Goal: Task Accomplishment & Management: Manage account settings

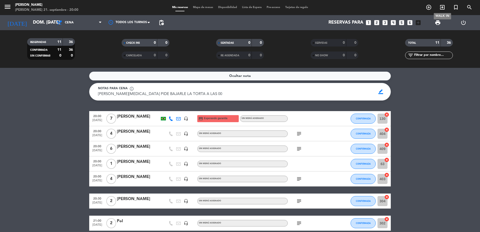
click at [443, 9] on icon "exit_to_app" at bounding box center [442, 7] width 6 height 6
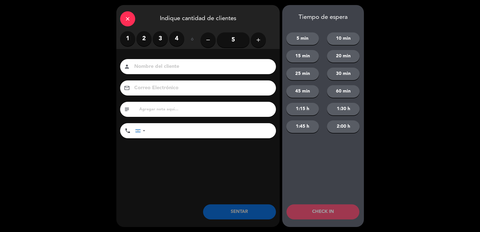
click at [252, 39] on button "add" at bounding box center [258, 39] width 15 height 15
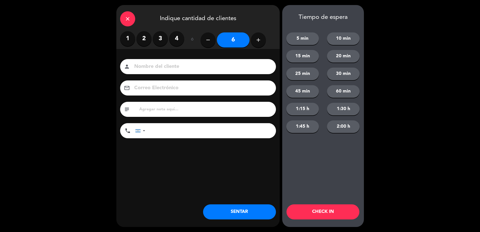
click at [252, 39] on button "add" at bounding box center [258, 39] width 15 height 15
click at [253, 39] on button "add" at bounding box center [258, 39] width 15 height 15
type input "8"
click at [238, 60] on div "person" at bounding box center [198, 66] width 156 height 15
click at [240, 67] on input at bounding box center [202, 66] width 136 height 9
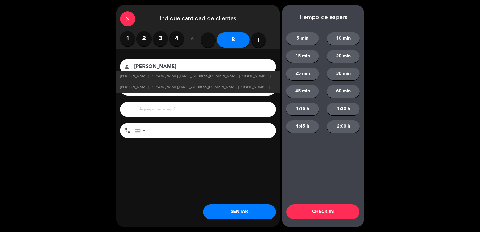
type input "[PERSON_NAME]"
click at [265, 211] on button "SENTAR" at bounding box center [239, 211] width 73 height 15
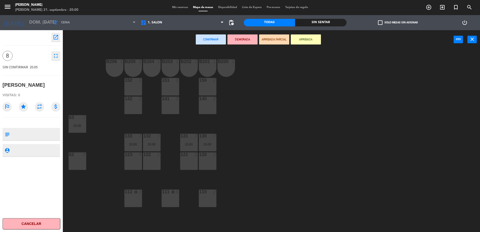
click at [42, 132] on textarea at bounding box center [36, 134] width 48 height 11
click at [163, 26] on span "1. SALON" at bounding box center [182, 22] width 88 height 11
click at [46, 133] on textarea at bounding box center [36, 134] width 48 height 11
click at [153, 19] on span "1. SALON" at bounding box center [182, 22] width 88 height 11
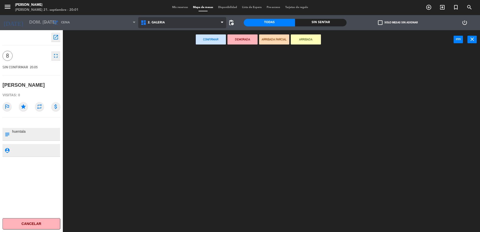
click at [156, 45] on ng-component "menu [PERSON_NAME] [PERSON_NAME] 21. septiembre - 20:01 Mis reservas Mapa de me…" at bounding box center [240, 116] width 480 height 233
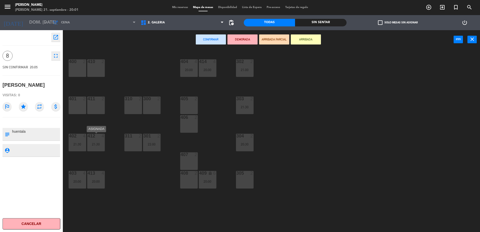
click at [91, 139] on div "412 4 21:30" at bounding box center [96, 143] width 18 height 18
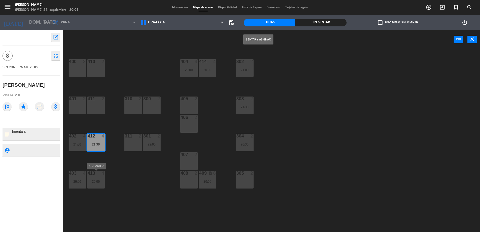
click at [93, 179] on div "413 4 20:00" at bounding box center [96, 180] width 18 height 18
click at [147, 66] on div "400 2 410 2 404 4 20:00 414 4 20:00 302 2 21:00 401 2 411 2 310 2 300 2 303 2 2…" at bounding box center [274, 141] width 412 height 183
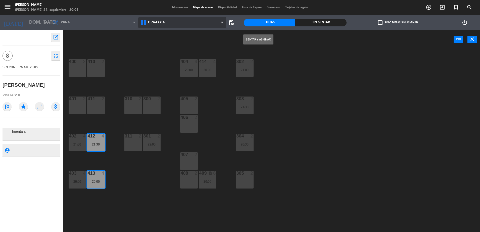
click at [156, 23] on span "2. GALERIA" at bounding box center [156, 23] width 17 height 4
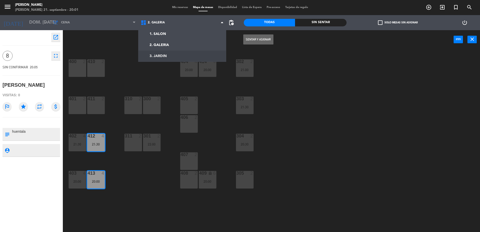
click at [133, 63] on div "400 2 410 2 404 4 20:00 414 4 20:00 302 2 21:00 401 2 411 2 310 2 300 2 303 2 2…" at bounding box center [274, 141] width 412 height 183
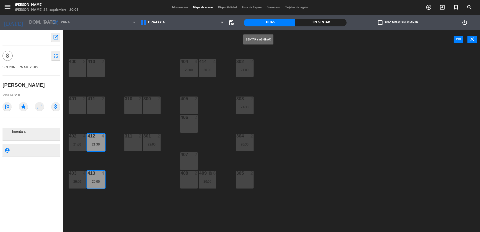
click at [126, 180] on div "400 2 410 2 404 4 20:00 414 4 20:00 302 2 21:00 401 2 411 2 310 2 300 2 303 2 2…" at bounding box center [274, 141] width 412 height 183
click at [135, 49] on main "400 2 410 2 404 4 20:00 414 4 20:00 302 2 21:00 401 2 411 2 310 2 300 2 303 2 2…" at bounding box center [271, 139] width 417 height 188
click at [186, 20] on span "2. GALERIA" at bounding box center [182, 22] width 88 height 11
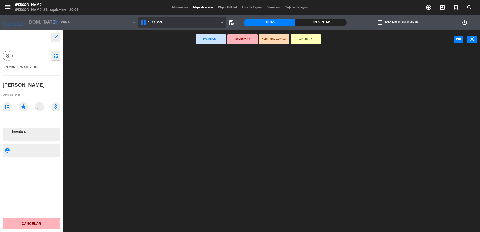
click at [176, 33] on ng-component "menu [PERSON_NAME] [PERSON_NAME] 21. septiembre - 20:01 Mis reservas Mapa de me…" at bounding box center [240, 116] width 480 height 233
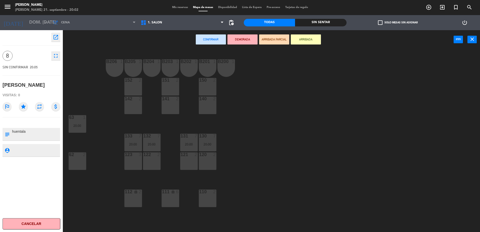
click at [42, 129] on textarea at bounding box center [36, 134] width 48 height 11
type textarea "huentala 302"
click at [93, 104] on div "B206 1 B205 1 B204 1 B203 1 B202 1 B201 1 B200 1 150 2 151 2 152 2 140 2 141 2 …" at bounding box center [274, 141] width 412 height 183
click at [179, 8] on span "Mis reservas" at bounding box center [179, 7] width 21 height 3
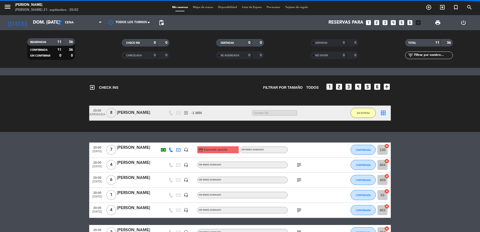
click at [195, 8] on span "Mapa de mesas" at bounding box center [202, 7] width 25 height 3
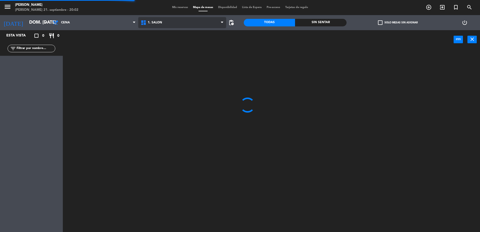
click at [171, 27] on span "1. SALON" at bounding box center [182, 22] width 88 height 11
click at [165, 45] on ng-component "menu [PERSON_NAME] [PERSON_NAME] 21. septiembre - 20:02 Mis reservas Mapa de me…" at bounding box center [240, 116] width 480 height 233
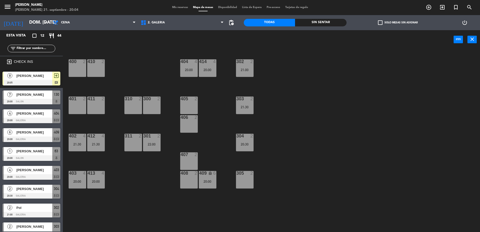
click at [34, 78] on div "[PERSON_NAME]" at bounding box center [34, 76] width 36 height 8
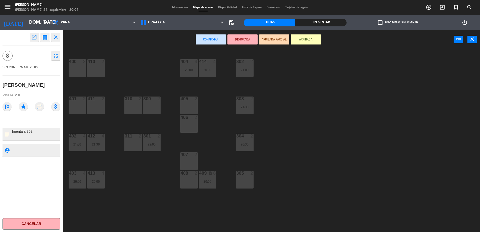
click at [187, 101] on div "405 2" at bounding box center [189, 105] width 18 height 18
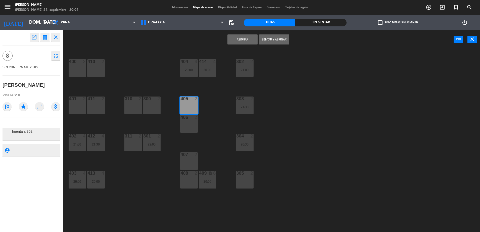
click at [188, 121] on div "406 2" at bounding box center [189, 124] width 18 height 18
click at [189, 160] on div "407 2" at bounding box center [189, 161] width 18 height 18
click at [186, 171] on div at bounding box center [189, 173] width 8 height 5
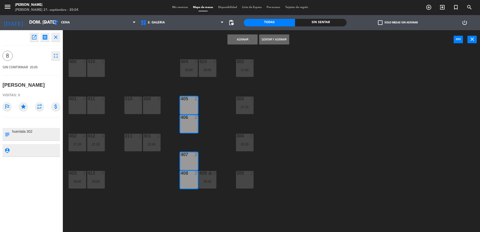
click at [270, 41] on button "Sentar y Asignar" at bounding box center [274, 39] width 30 height 10
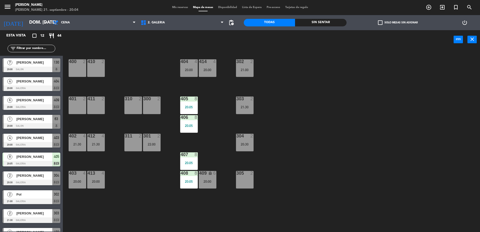
click at [178, 7] on span "Mis reservas" at bounding box center [179, 7] width 21 height 3
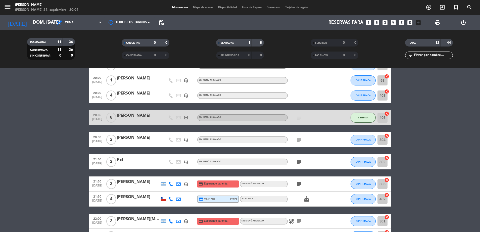
scroll to position [94, 0]
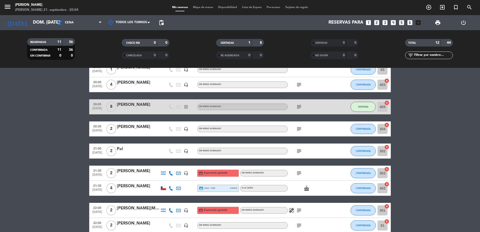
click at [299, 150] on icon "subject" at bounding box center [299, 151] width 6 height 6
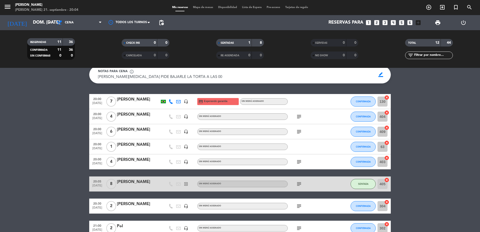
scroll to position [31, 0]
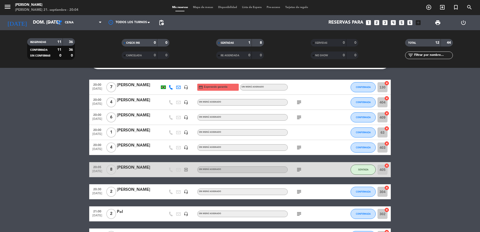
click at [300, 119] on icon "subject" at bounding box center [299, 117] width 6 height 6
click at [356, 116] on span "CONFIRMADA" at bounding box center [363, 117] width 15 height 3
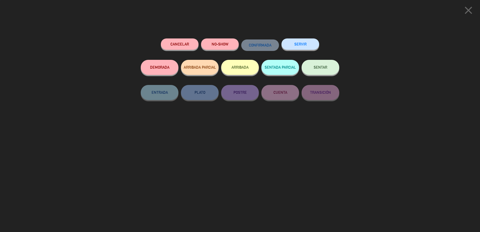
scroll to position [57, 0]
click at [326, 68] on span "SENTAR" at bounding box center [320, 67] width 14 height 4
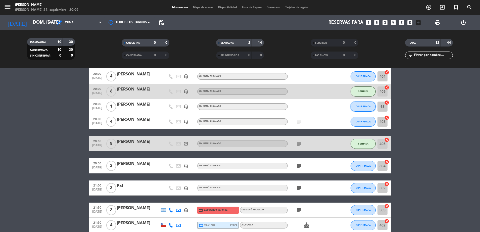
click at [356, 105] on span "CONFIRMADA" at bounding box center [363, 106] width 15 height 3
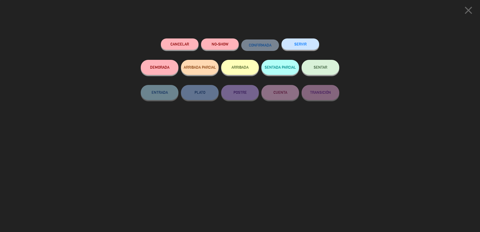
click at [331, 71] on button "SENTAR" at bounding box center [320, 67] width 38 height 15
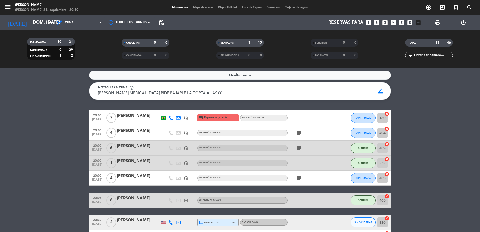
scroll to position [0, 0]
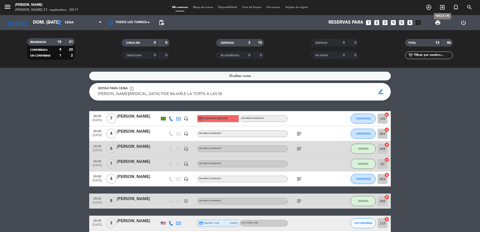
click at [439, 9] on icon "exit_to_app" at bounding box center [442, 7] width 6 height 6
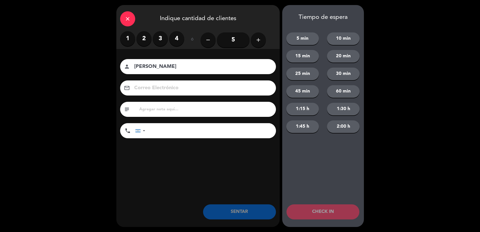
type input "[PERSON_NAME]"
click at [143, 42] on label "2" at bounding box center [143, 38] width 15 height 15
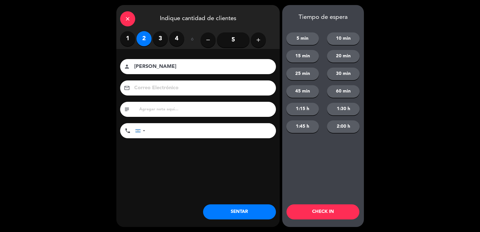
click at [253, 213] on button "SENTAR" at bounding box center [239, 211] width 73 height 15
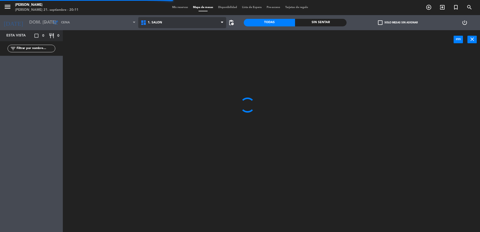
click at [203, 23] on span "1. SALON" at bounding box center [182, 22] width 88 height 11
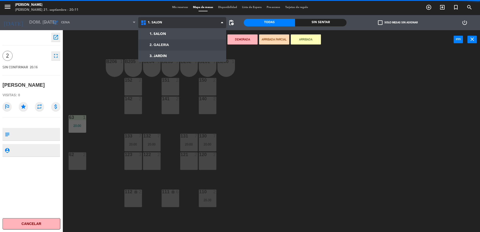
click at [193, 41] on ng-component "menu [PERSON_NAME] [PERSON_NAME] 21. septiembre - 20:11 Mis reservas Mapa de me…" at bounding box center [240, 116] width 480 height 233
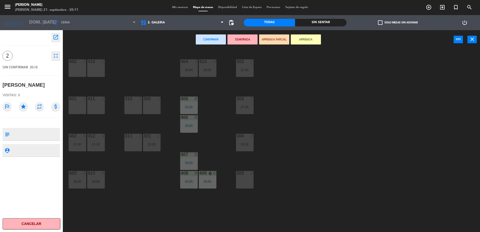
click at [82, 107] on div "401 2" at bounding box center [78, 105] width 18 height 18
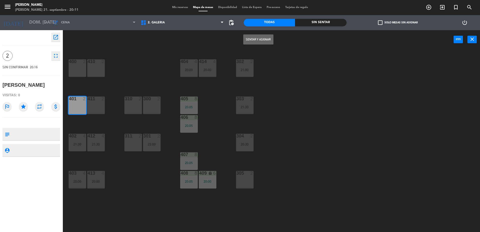
click at [97, 108] on div "411 2" at bounding box center [96, 105] width 18 height 18
click at [250, 39] on button "Sentar y Asignar" at bounding box center [258, 39] width 30 height 10
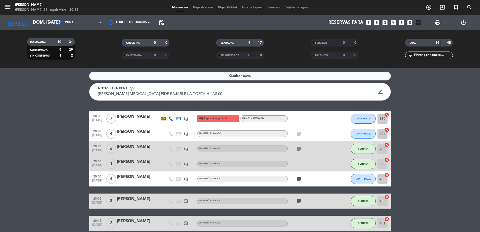
click at [198, 7] on span "Mapa de mesas" at bounding box center [202, 7] width 25 height 3
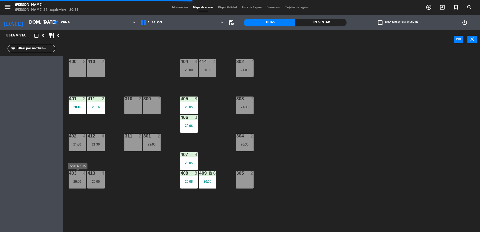
click at [75, 180] on div "20:00" at bounding box center [78, 182] width 18 height 4
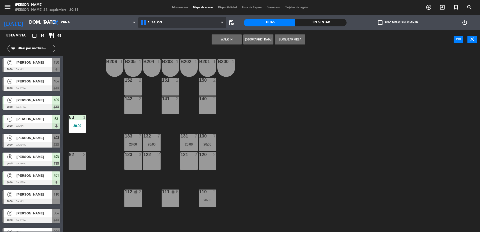
click at [157, 19] on span "1. SALON" at bounding box center [182, 22] width 88 height 11
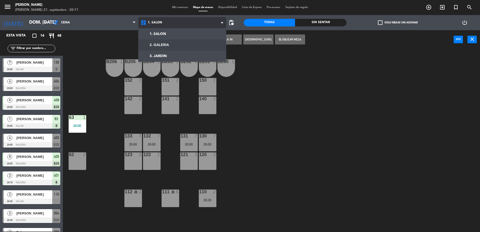
click at [156, 44] on ng-component "menu [PERSON_NAME] [PERSON_NAME] 21. septiembre - 20:11 Mis reservas Mapa de me…" at bounding box center [240, 116] width 480 height 233
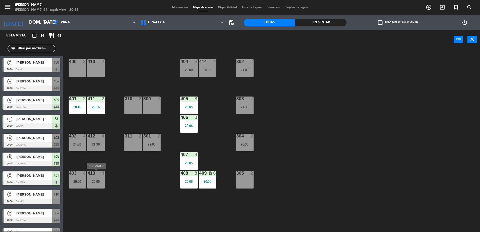
click at [114, 169] on div "400 2 410 2 404 4 20:00 414 4 20:00 302 2 21:00 401 2 20:16 411 2 20:16 310 2 3…" at bounding box center [274, 141] width 412 height 183
click at [81, 177] on div "403 4 20:00" at bounding box center [78, 180] width 18 height 18
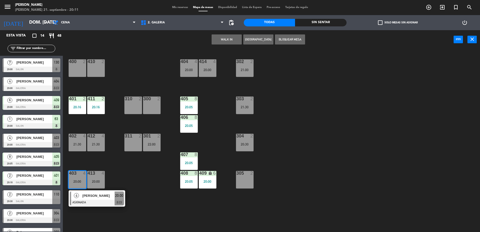
click at [81, 145] on div "21:30" at bounding box center [78, 144] width 18 height 4
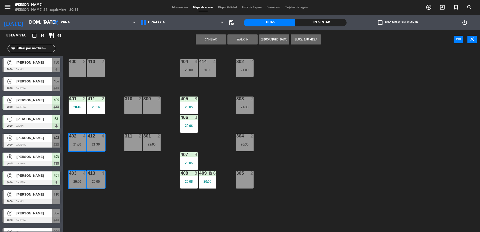
click at [200, 39] on button "Cambiar" at bounding box center [211, 39] width 30 height 10
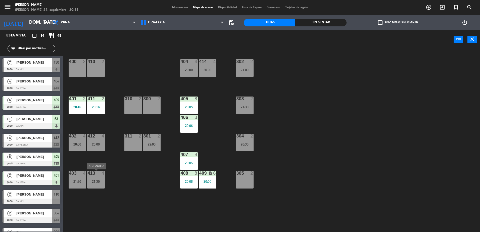
click at [97, 179] on div "413 4 21:30" at bounding box center [96, 180] width 18 height 18
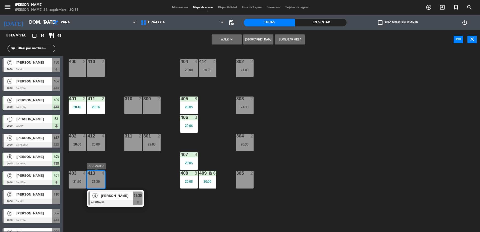
click at [139, 197] on span "21:30" at bounding box center [138, 195] width 8 height 6
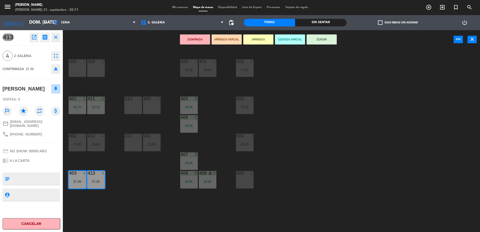
click at [310, 39] on button "SENTAR" at bounding box center [321, 39] width 30 height 10
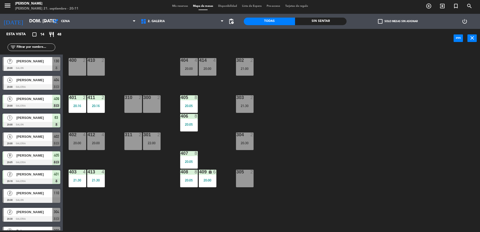
scroll to position [38, 0]
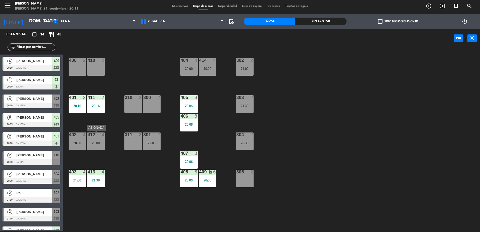
click at [99, 144] on div "20:00" at bounding box center [96, 143] width 18 height 4
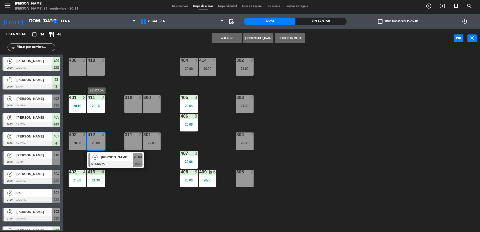
click at [95, 106] on div "20:16" at bounding box center [96, 106] width 18 height 4
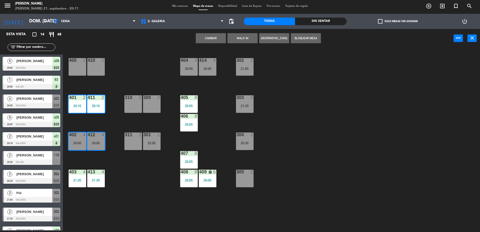
click at [215, 37] on button "Cambiar" at bounding box center [211, 38] width 30 height 10
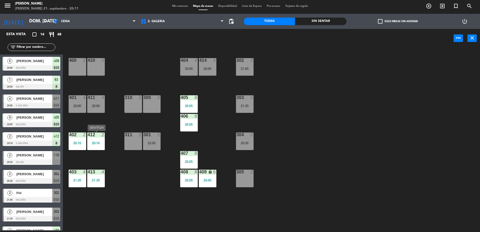
click at [101, 138] on div "412 2 20:16" at bounding box center [96, 141] width 18 height 18
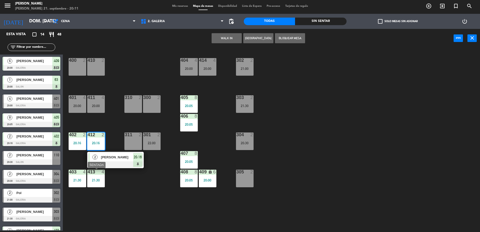
click at [93, 181] on div "21:30" at bounding box center [96, 180] width 18 height 4
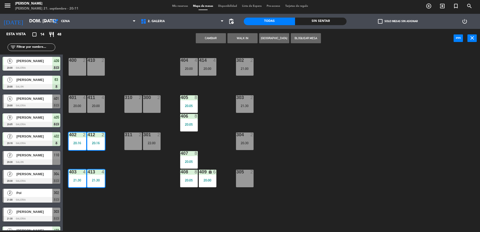
click at [201, 36] on button "Cambiar" at bounding box center [211, 38] width 30 height 10
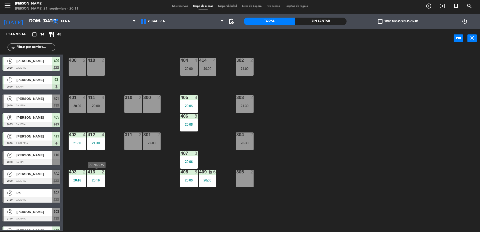
click at [96, 180] on div "20:16" at bounding box center [96, 180] width 18 height 4
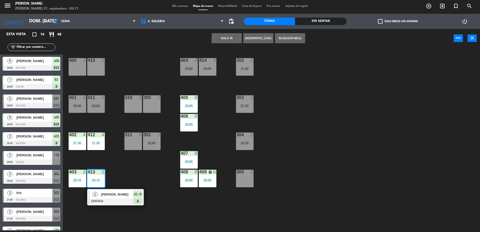
click at [132, 170] on div "400 2 410 2 404 4 20:00 414 4 20:00 302 2 21:00 401 4 20:00 411 4 20:00 310 2 3…" at bounding box center [274, 140] width 412 height 183
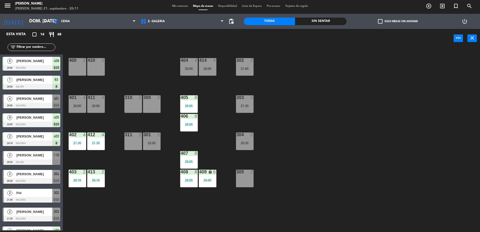
click at [79, 108] on div "401 4 20:00" at bounding box center [78, 104] width 18 height 18
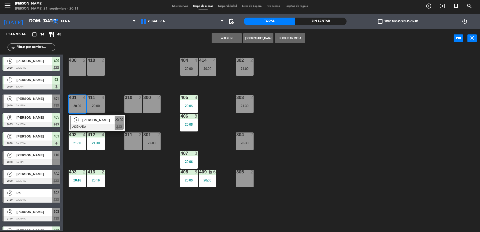
click at [102, 80] on div "400 2 410 2 404 4 20:00 414 4 20:00 302 2 21:00 401 4 20:00 4 [PERSON_NAME] ASI…" at bounding box center [274, 140] width 412 height 183
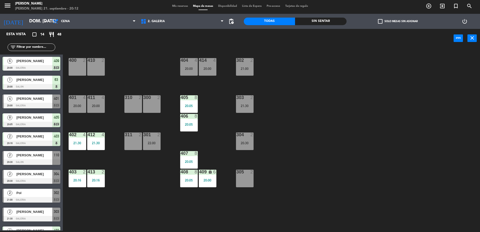
click at [102, 104] on div "20:00" at bounding box center [96, 106] width 18 height 4
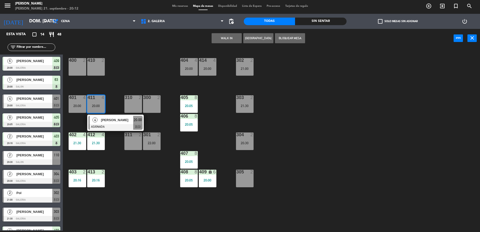
click at [127, 70] on div "400 2 410 2 404 4 20:00 414 4 20:00 302 2 21:00 401 4 20:00 411 4 20:00 4 [PERS…" at bounding box center [274, 140] width 412 height 183
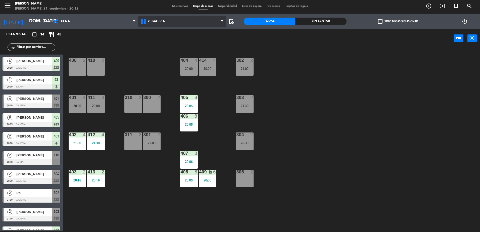
click at [152, 23] on span "2. GALERIA" at bounding box center [182, 21] width 88 height 11
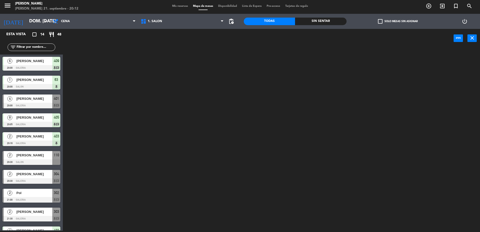
click at [151, 30] on ng-component "menu [PERSON_NAME] [PERSON_NAME] 21. septiembre - 20:12 Mis reservas Mapa de me…" at bounding box center [240, 115] width 480 height 233
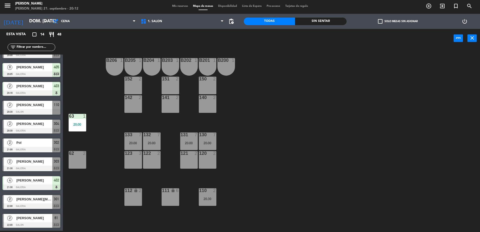
scroll to position [0, 0]
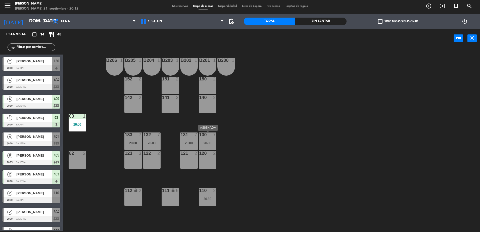
click at [202, 142] on div "20:00" at bounding box center [208, 143] width 18 height 4
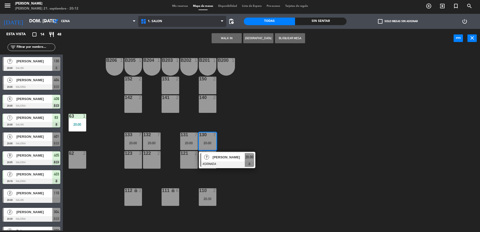
click at [179, 25] on span "1. SALON" at bounding box center [182, 21] width 88 height 11
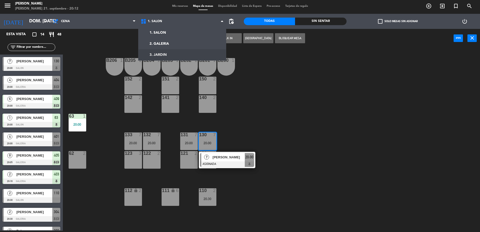
click at [243, 133] on div "B206 1 B205 1 B204 1 B203 1 B202 1 B201 1 B200 1 150 2 151 2 152 2 140 2 141 2 …" at bounding box center [274, 140] width 412 height 183
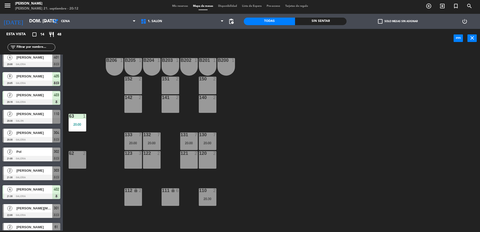
scroll to position [88, 0]
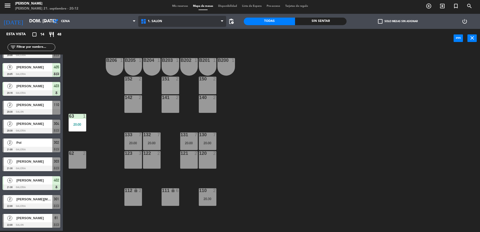
click at [182, 20] on span "1. SALON" at bounding box center [182, 21] width 88 height 11
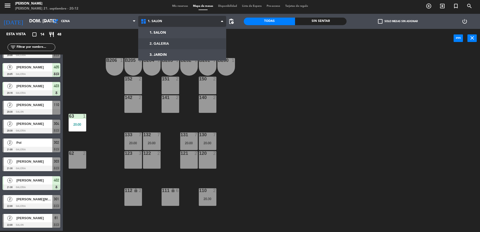
click at [181, 42] on ng-component "menu [PERSON_NAME] [PERSON_NAME] 21. septiembre - 20:12 Mis reservas Mapa de me…" at bounding box center [240, 115] width 480 height 233
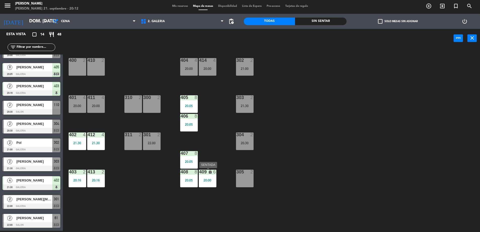
click at [212, 181] on div "20:00" at bounding box center [208, 180] width 18 height 4
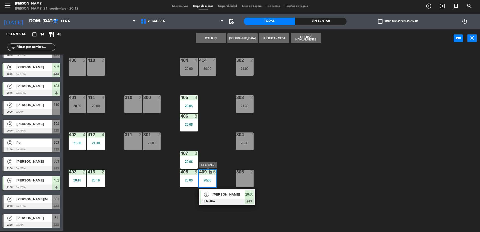
click at [249, 197] on div "6 [PERSON_NAME] SENTADA 20:00 chat" at bounding box center [227, 197] width 64 height 16
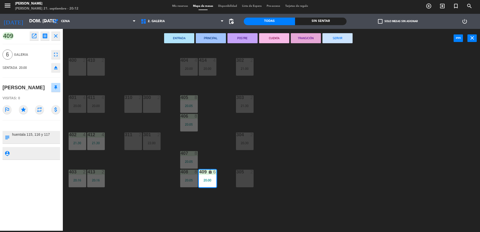
click at [54, 68] on icon "eject" at bounding box center [56, 68] width 6 height 6
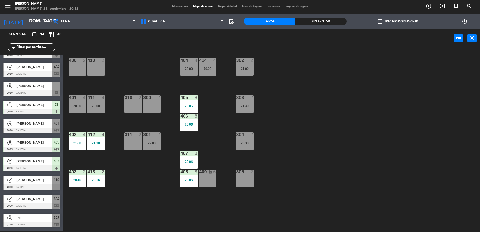
scroll to position [0, 0]
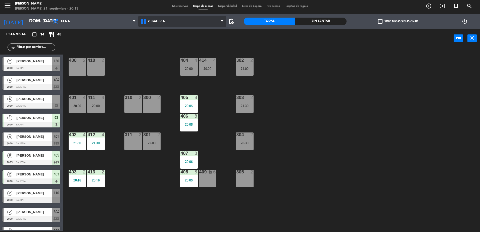
click at [147, 21] on icon at bounding box center [143, 21] width 7 height 6
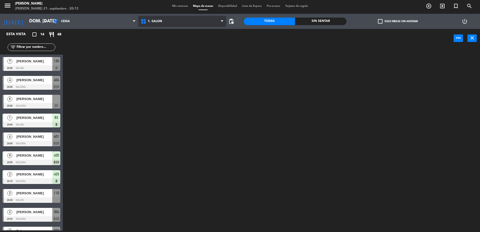
click at [151, 31] on ng-component "menu [PERSON_NAME] [PERSON_NAME] 21. septiembre - 20:13 Mis reservas Mapa de me…" at bounding box center [240, 115] width 480 height 233
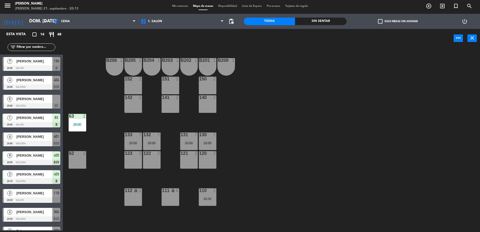
click at [218, 144] on div "B206 1 B205 1 B204 1 B203 1 B202 1 B201 1 B200 1 150 2 151 2 152 2 140 2 141 2 …" at bounding box center [274, 140] width 412 height 183
click at [210, 145] on div "20:00" at bounding box center [208, 143] width 18 height 4
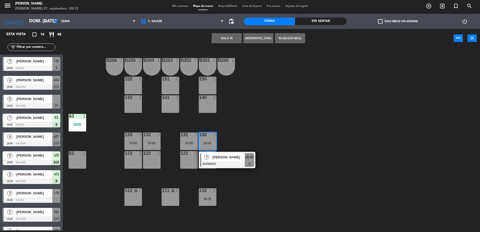
click at [247, 158] on span "20:00" at bounding box center [249, 157] width 8 height 6
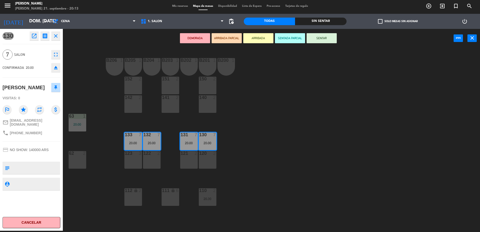
click at [56, 68] on icon "eject" at bounding box center [56, 68] width 6 height 6
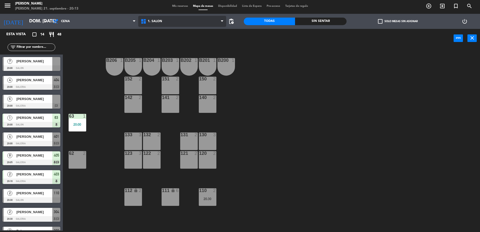
click at [145, 24] on icon at bounding box center [143, 21] width 7 height 6
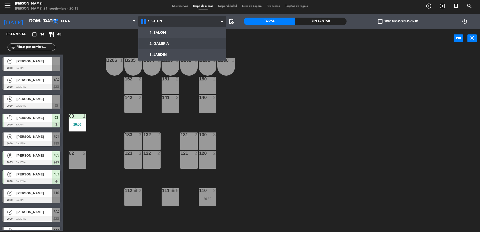
click at [143, 41] on ng-component "menu [PERSON_NAME] [PERSON_NAME] 21. septiembre - 20:13 Mis reservas Mapa de me…" at bounding box center [240, 115] width 480 height 233
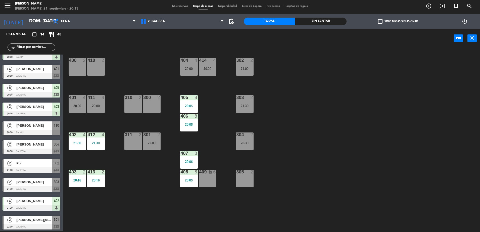
scroll to position [57, 0]
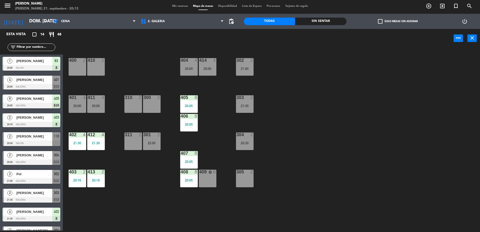
click at [27, 139] on div "[PERSON_NAME]" at bounding box center [34, 136] width 36 height 8
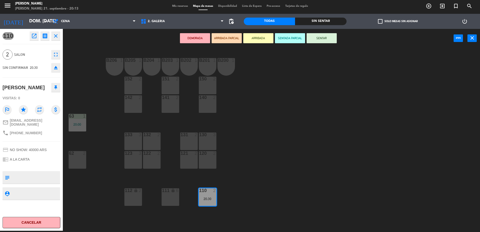
click at [79, 163] on div "62 2" at bounding box center [78, 160] width 18 height 18
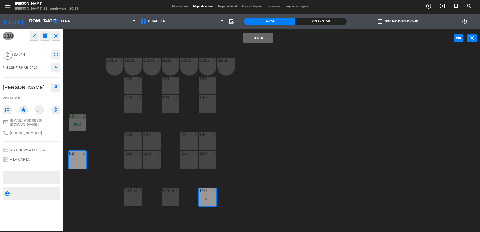
click at [266, 39] on button "Mover" at bounding box center [258, 38] width 30 height 10
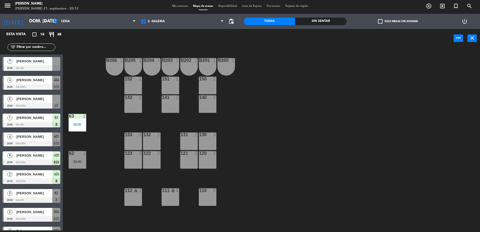
click at [206, 197] on div "110 2" at bounding box center [208, 197] width 18 height 18
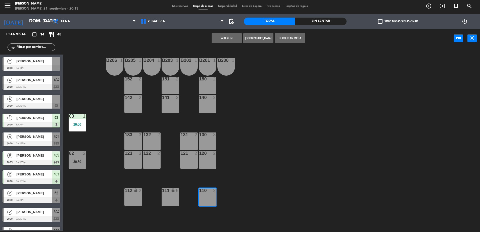
click at [108, 184] on div "B206 1 B205 1 B204 1 B203 1 B202 1 B201 1 B200 1 150 2 151 2 152 2 140 2 141 2 …" at bounding box center [274, 140] width 412 height 183
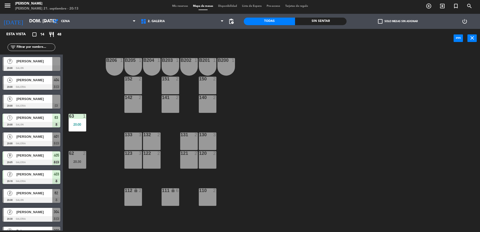
click at [38, 98] on span "[PERSON_NAME]" at bounding box center [34, 98] width 36 height 5
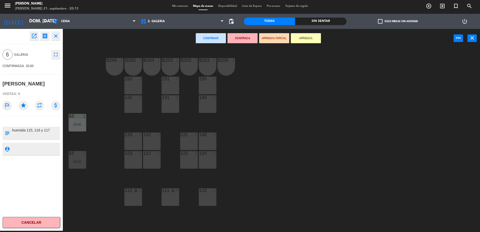
click at [208, 141] on div "130 3" at bounding box center [208, 141] width 18 height 18
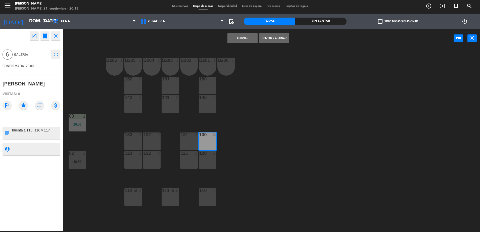
click at [192, 144] on div "131 2" at bounding box center [189, 141] width 18 height 18
click at [154, 143] on div "132 2" at bounding box center [152, 141] width 18 height 18
click at [273, 37] on button "Sentar y Asignar" at bounding box center [274, 38] width 30 height 10
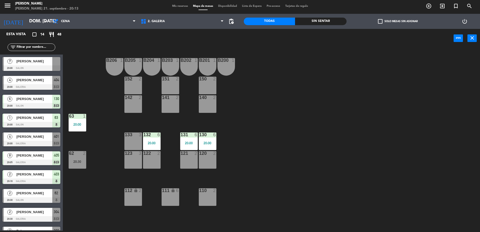
click at [38, 65] on div "[PERSON_NAME]" at bounding box center [34, 61] width 36 height 8
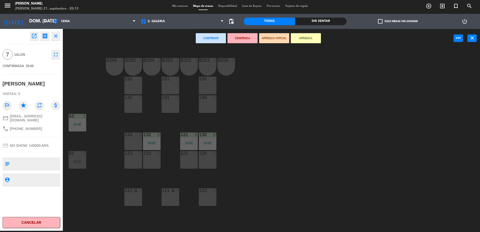
click at [201, 159] on div "120 2" at bounding box center [208, 160] width 18 height 18
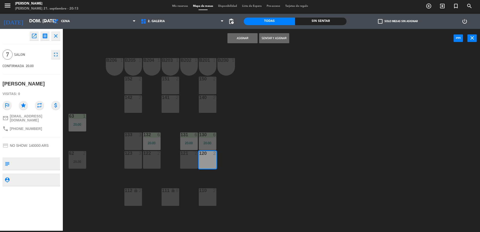
click at [192, 159] on div "121 2" at bounding box center [189, 160] width 18 height 18
click at [151, 161] on div "122 2" at bounding box center [152, 160] width 18 height 18
click at [137, 161] on div "123 3" at bounding box center [133, 160] width 18 height 18
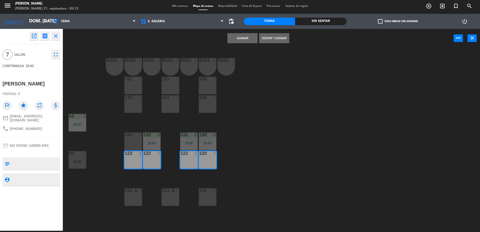
click at [238, 39] on button "Asignar" at bounding box center [242, 38] width 30 height 10
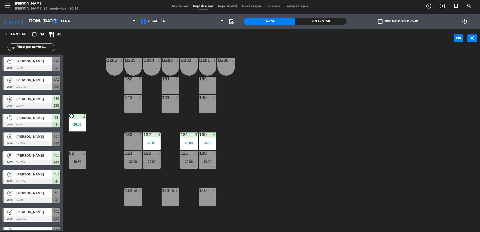
click at [174, 6] on span "Mis reservas" at bounding box center [179, 6] width 21 height 3
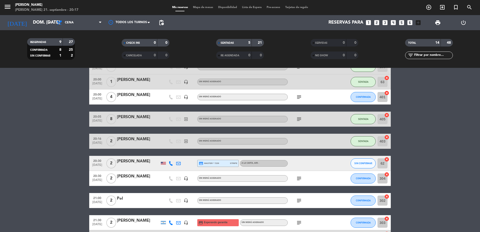
scroll to position [94, 0]
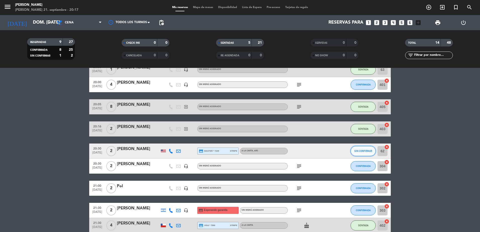
click at [371, 152] on span "SIN CONFIRMAR" at bounding box center [363, 150] width 18 height 3
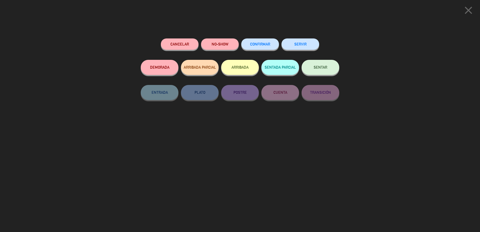
click at [321, 65] on button "SENTAR" at bounding box center [320, 67] width 38 height 15
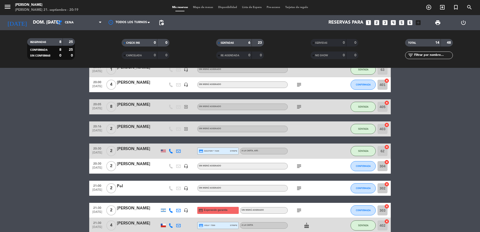
click at [204, 8] on span "Mapa de mesas" at bounding box center [202, 7] width 25 height 3
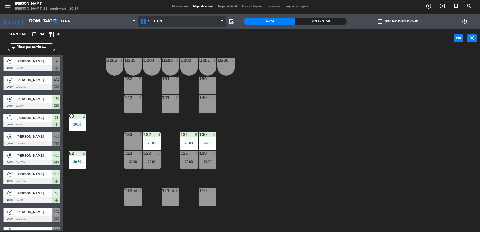
click at [154, 24] on span "1. SALON" at bounding box center [182, 21] width 88 height 11
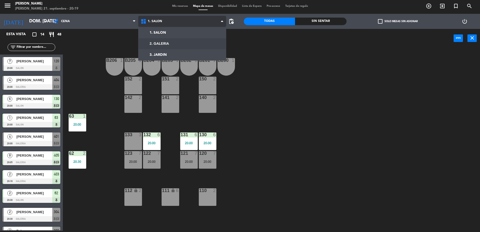
click at [154, 42] on ng-component "menu [PERSON_NAME] [PERSON_NAME] 21. septiembre - 20:19 Mis reservas Mapa de me…" at bounding box center [240, 115] width 480 height 233
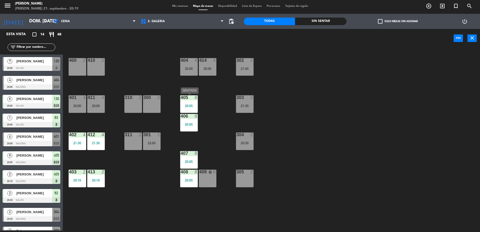
click at [189, 105] on div "20:05" at bounding box center [189, 106] width 18 height 4
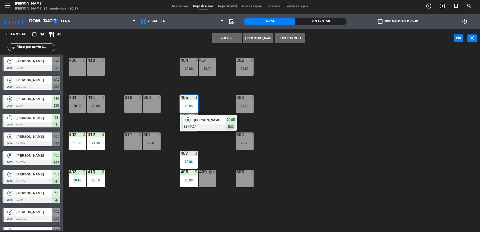
click at [230, 123] on div "20:05" at bounding box center [230, 120] width 9 height 8
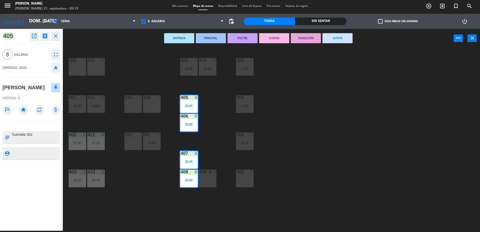
click at [53, 68] on icon "eject" at bounding box center [56, 68] width 6 height 6
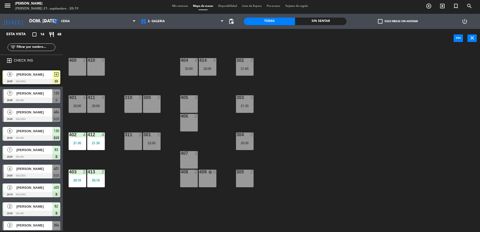
click at [31, 80] on div at bounding box center [32, 82] width 58 height 6
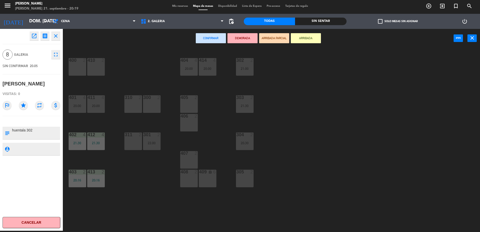
click at [57, 58] on button "fullscreen" at bounding box center [55, 54] width 9 height 9
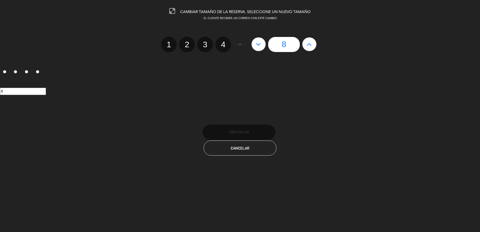
click at [223, 47] on label "4" at bounding box center [223, 45] width 16 height 16
click at [223, 42] on input "4" at bounding box center [222, 39] width 3 height 3
radio input "true"
radio input "false"
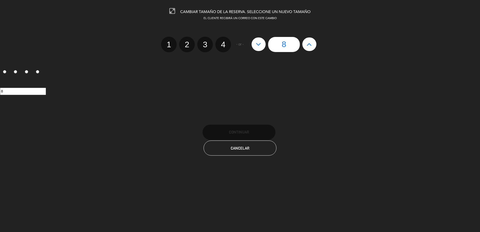
radio input "false"
radio input "true"
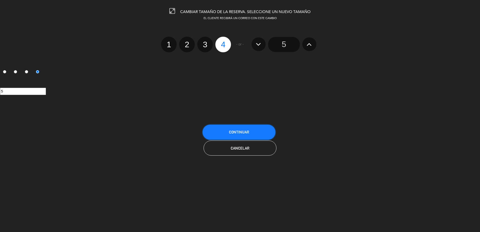
click at [249, 130] on button "Continuar" at bounding box center [238, 132] width 73 height 15
